Goal: Task Accomplishment & Management: Use online tool/utility

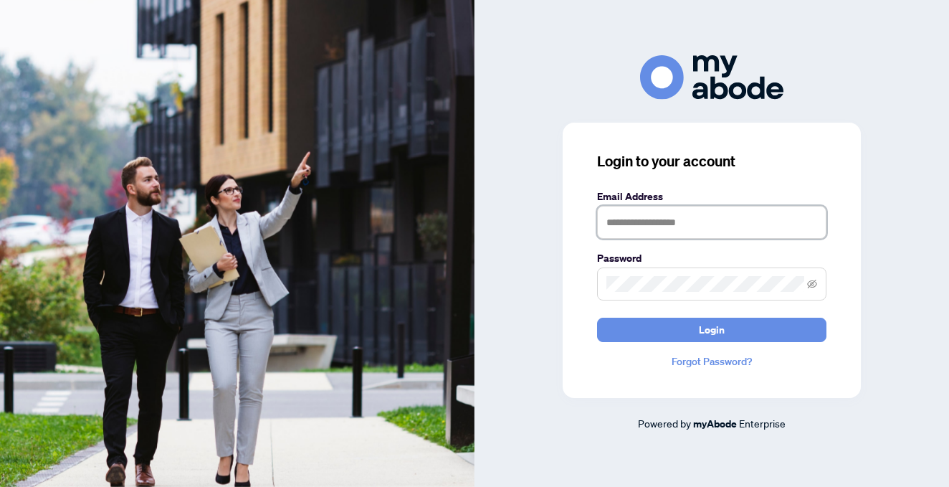
type input "**********"
click at [811, 281] on icon "eye-invisible" at bounding box center [812, 284] width 10 height 10
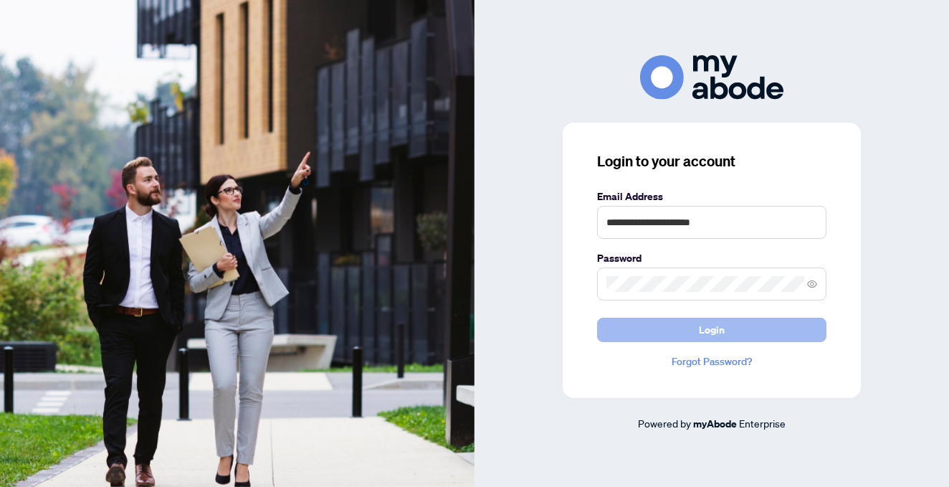
click at [752, 328] on button "Login" at bounding box center [711, 330] width 229 height 24
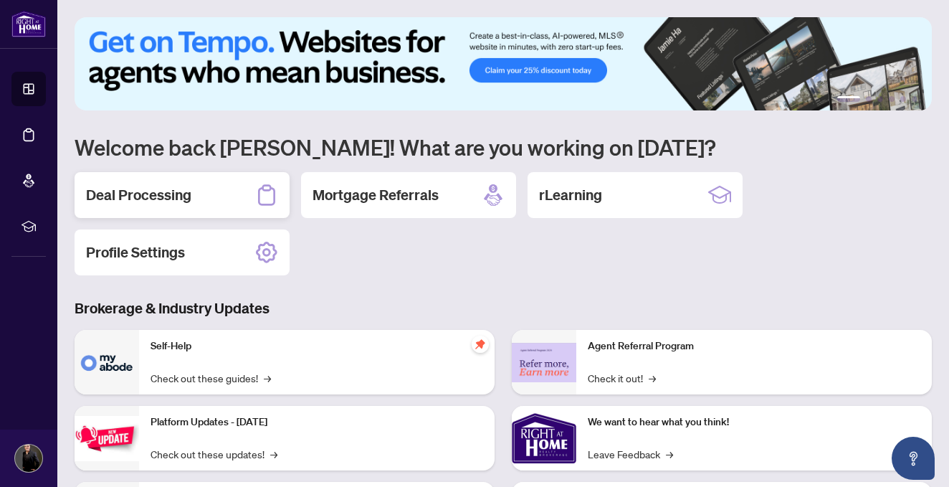
click at [138, 199] on h2 "Deal Processing" at bounding box center [138, 195] width 105 height 20
